Goal: Task Accomplishment & Management: Complete application form

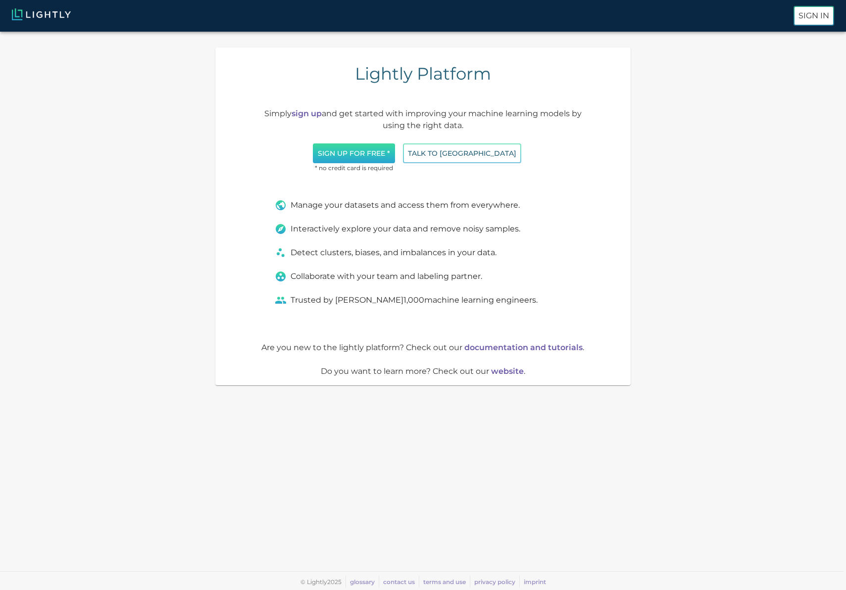
click at [385, 153] on button "Sign up for free *" at bounding box center [354, 154] width 82 height 20
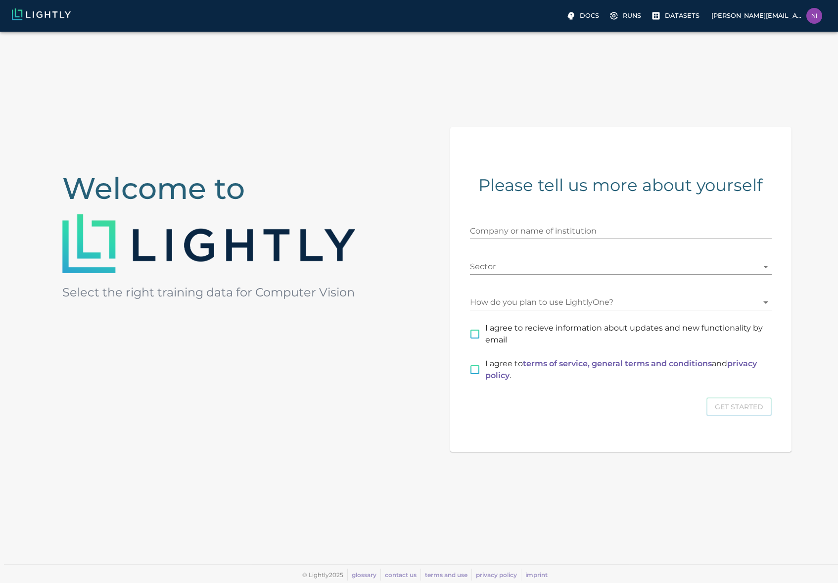
click at [605, 230] on input "Company or name of institution" at bounding box center [621, 231] width 302 height 16
type input "Bumble Inc."
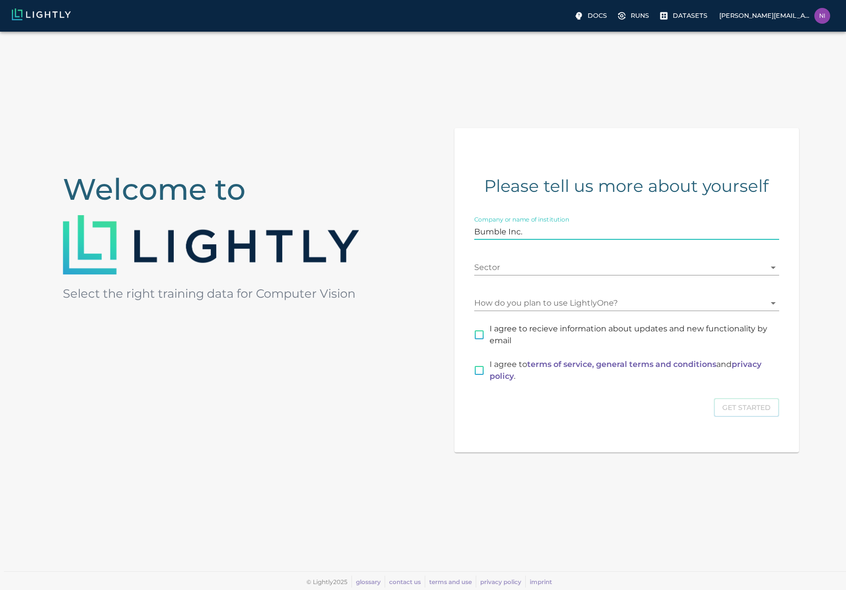
click at [554, 264] on body "Docs Runs Datasets nicholas.kastanos@team.bumble.com Welcome to Select the righ…" at bounding box center [423, 311] width 846 height 559
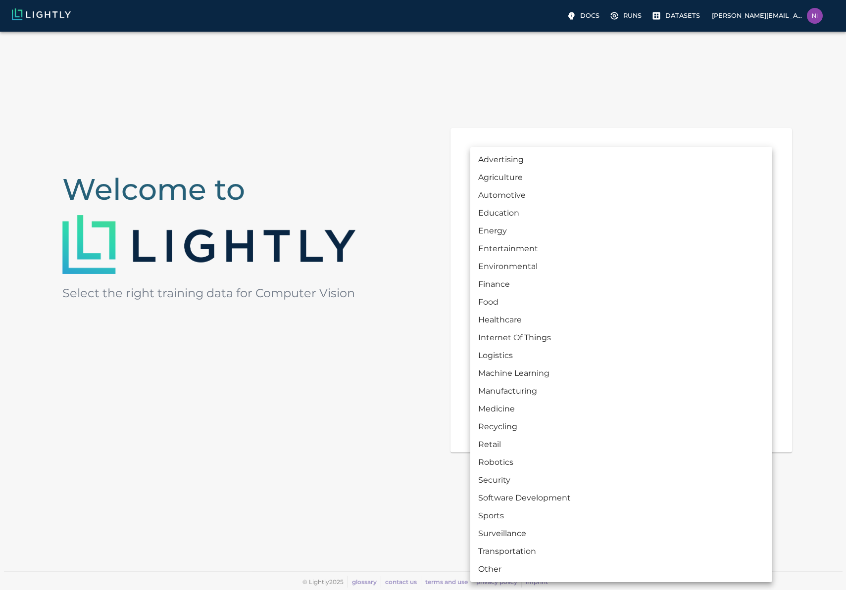
click at [537, 372] on li "Machine Learning" at bounding box center [621, 374] width 302 height 18
type input "MACHINE_LEARNING"
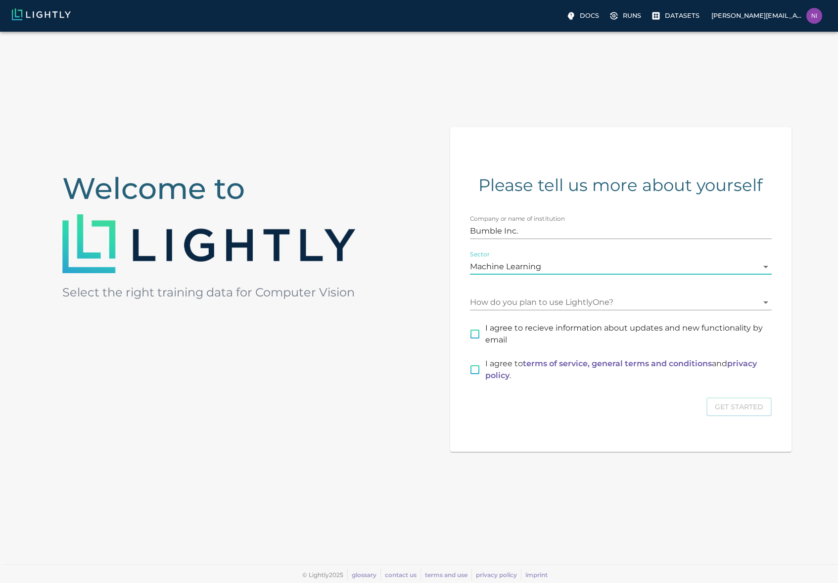
click at [546, 309] on body "Docs Runs Datasets nicholas.kastanos@team.bumble.com Welcome to Select the righ…" at bounding box center [419, 307] width 838 height 551
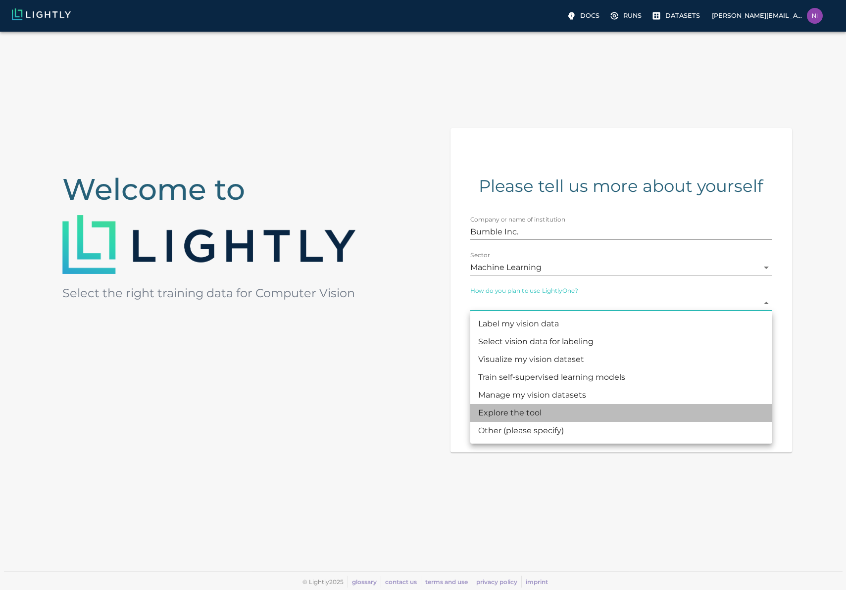
click at [558, 411] on li "Explore the tool" at bounding box center [621, 413] width 302 height 18
type input "CHECKING_THE_TOOL"
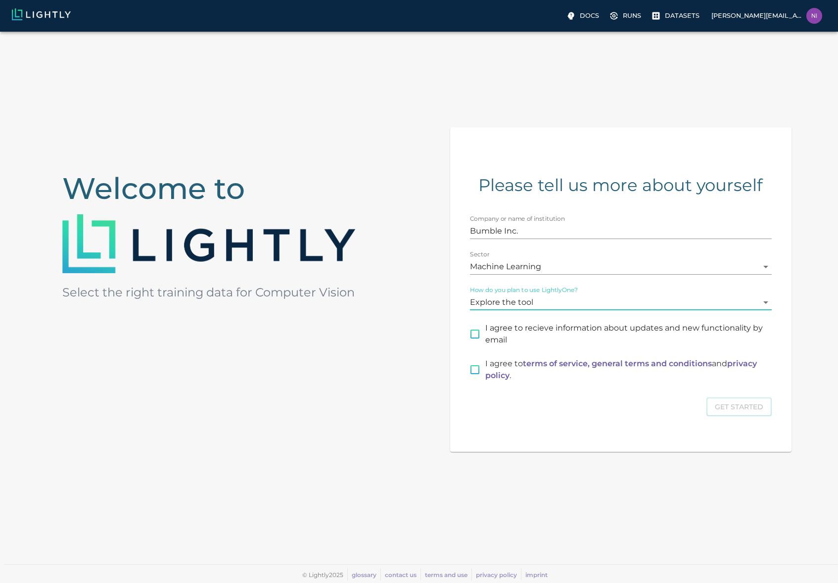
click at [470, 370] on input "I agree to terms of service, general terms and conditions and privacy policy ." at bounding box center [475, 369] width 21 height 21
checkbox input "true"
click at [731, 408] on button "Get Started" at bounding box center [739, 406] width 65 height 19
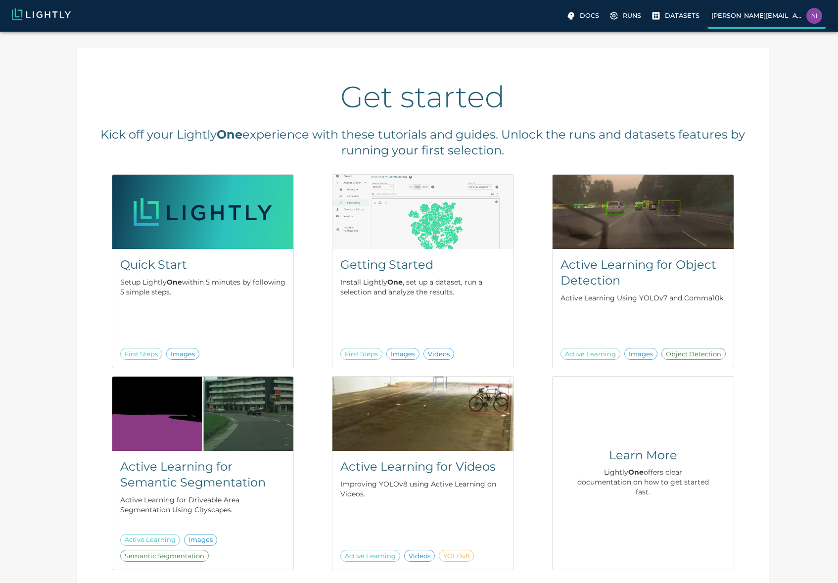
click at [766, 16] on p "nicholas.kastanos@team.bumble.com" at bounding box center [757, 15] width 91 height 9
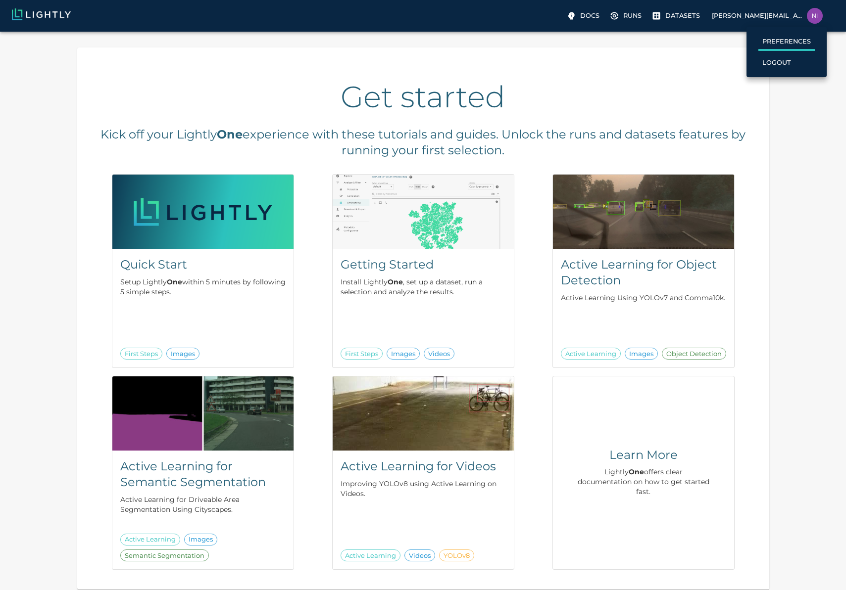
click at [784, 42] on p "Preferences" at bounding box center [786, 41] width 48 height 9
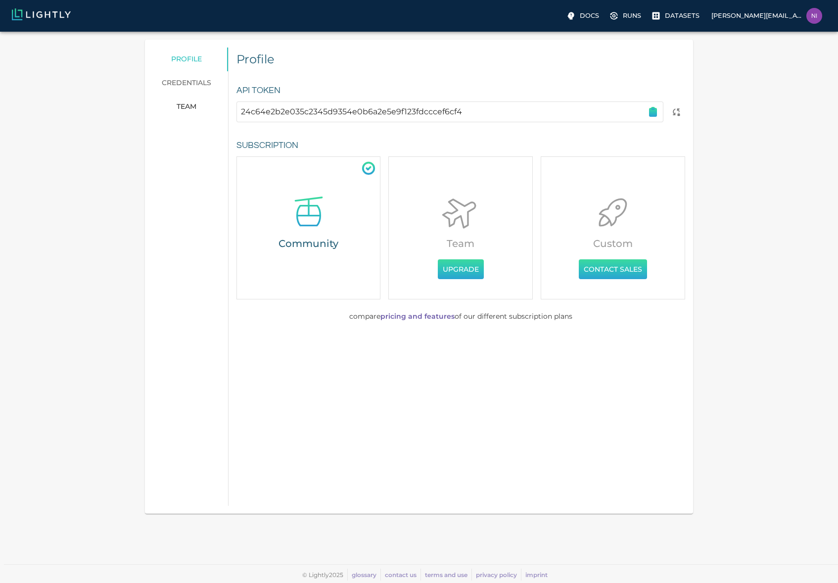
click at [650, 114] on icon "button" at bounding box center [653, 112] width 7 height 8
